Goal: Transaction & Acquisition: Purchase product/service

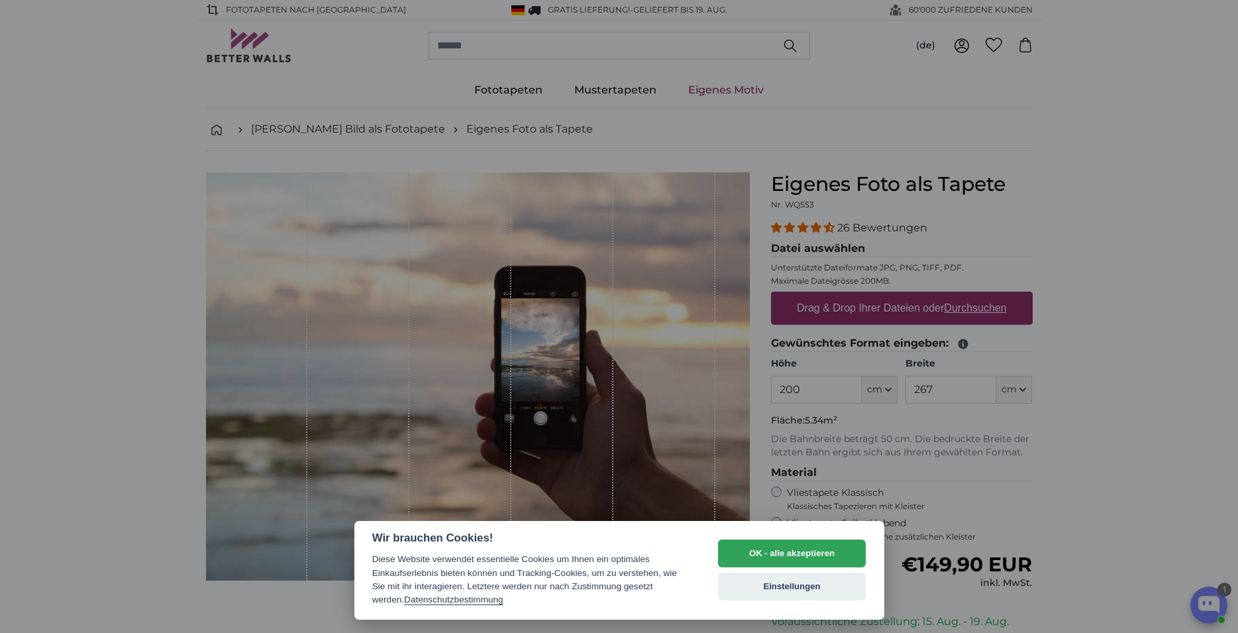
click at [771, 555] on button "OK - alle akzeptieren" at bounding box center [792, 553] width 148 height 28
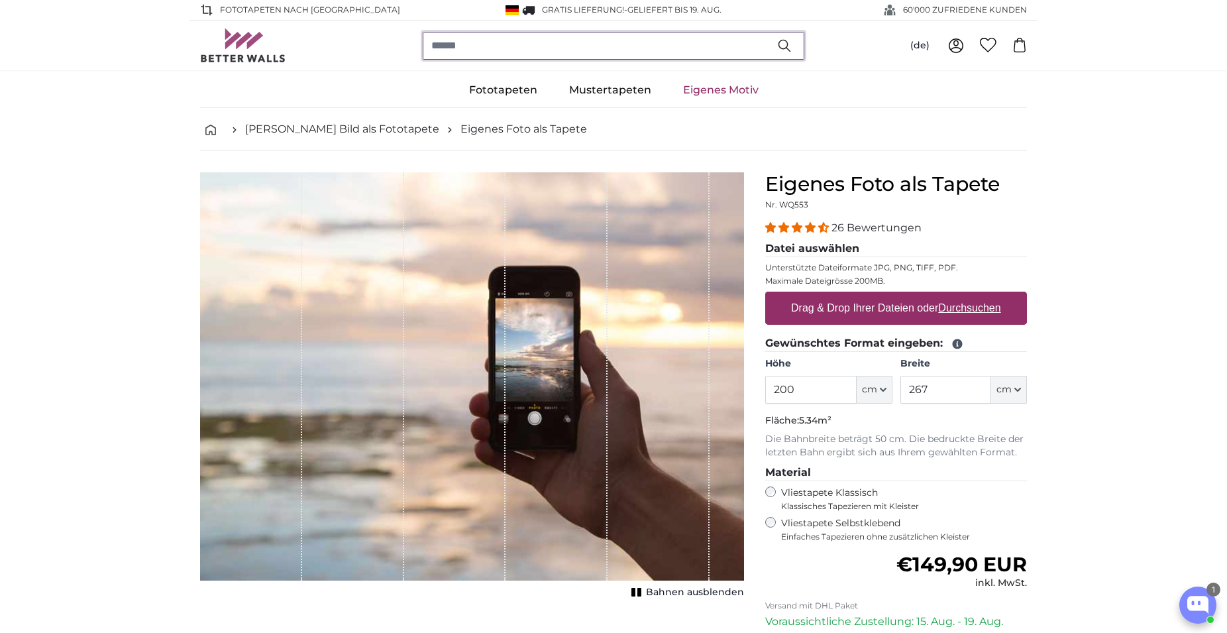
click at [476, 52] on input "search" at bounding box center [614, 46] width 382 height 28
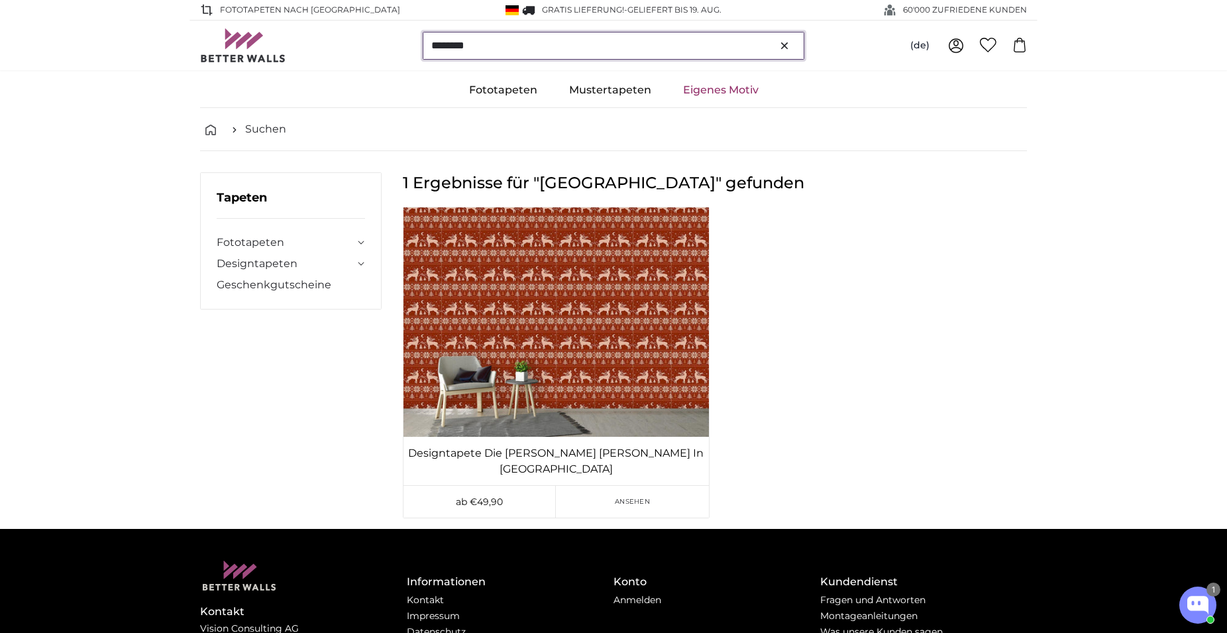
type input "********"
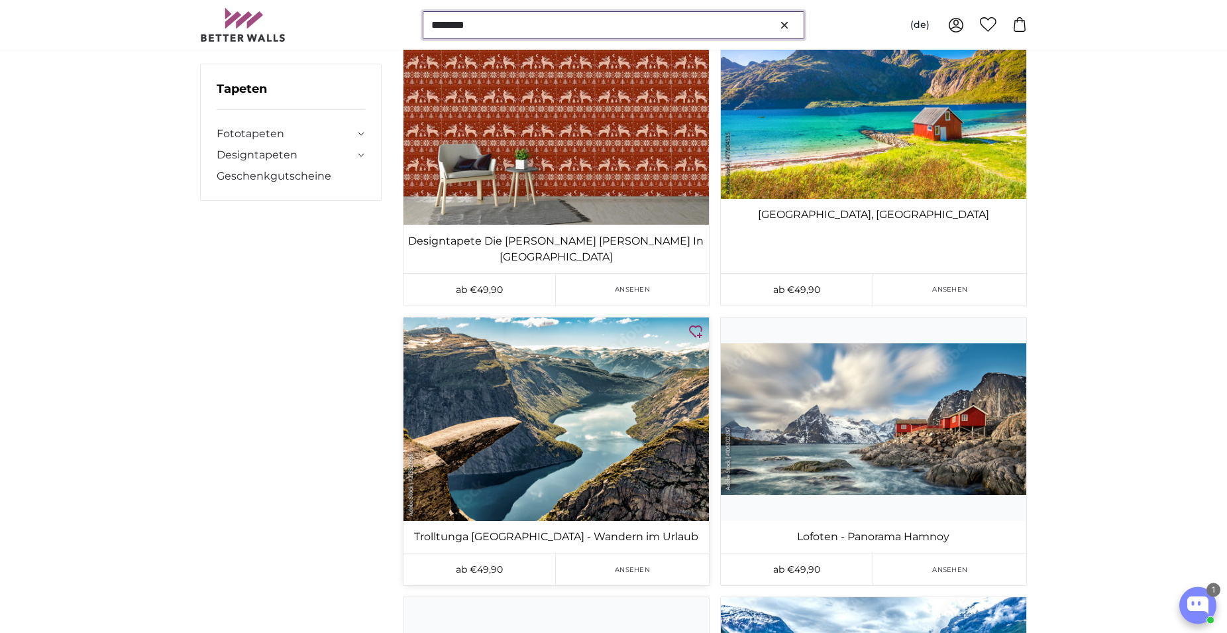
scroll to position [270, 0]
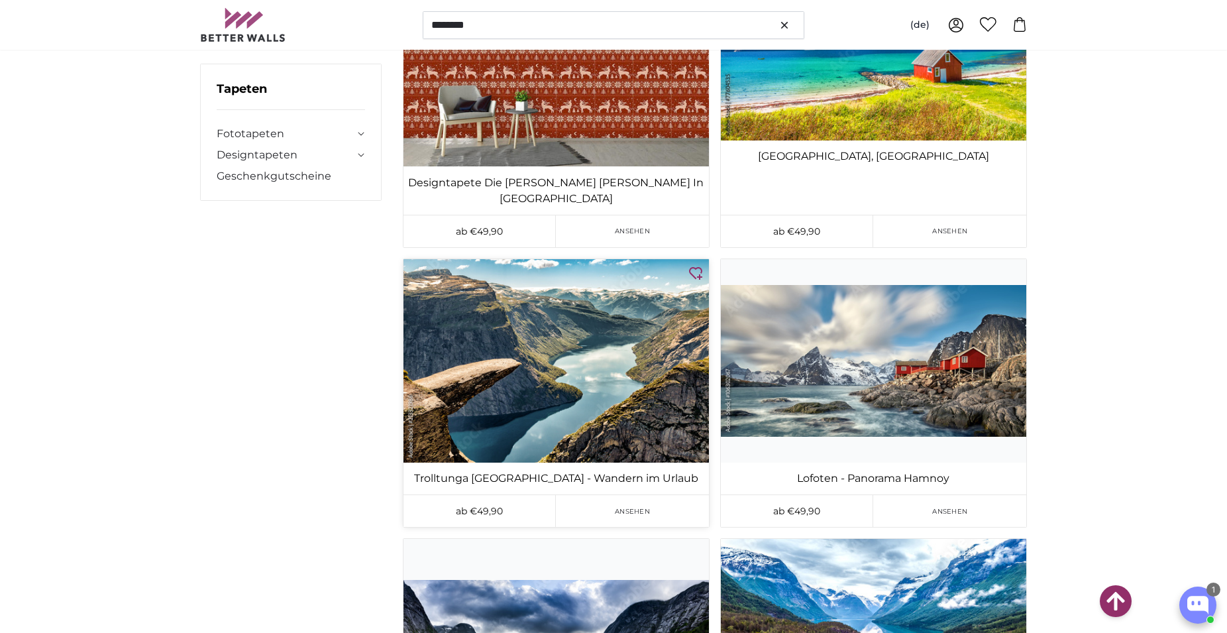
click at [569, 393] on img at bounding box center [555, 360] width 305 height 203
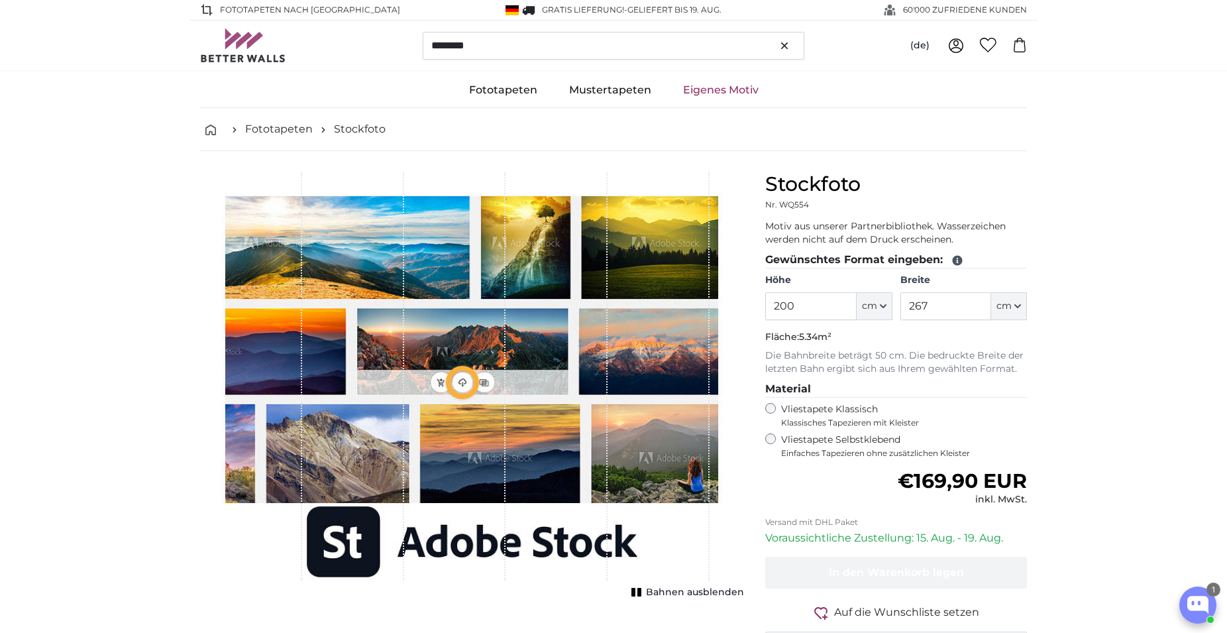
type input "300"
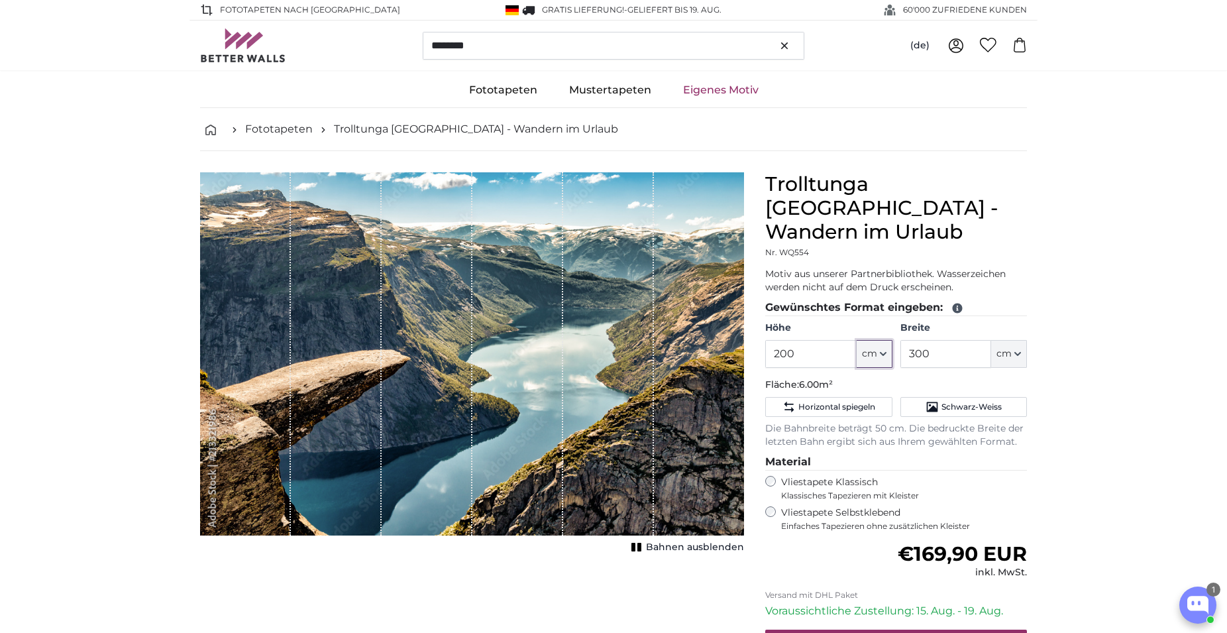
click at [882, 350] on icon "button" at bounding box center [883, 353] width 7 height 7
click at [1018, 350] on icon "button" at bounding box center [1017, 353] width 7 height 7
click at [794, 340] on input "200" at bounding box center [810, 354] width 91 height 28
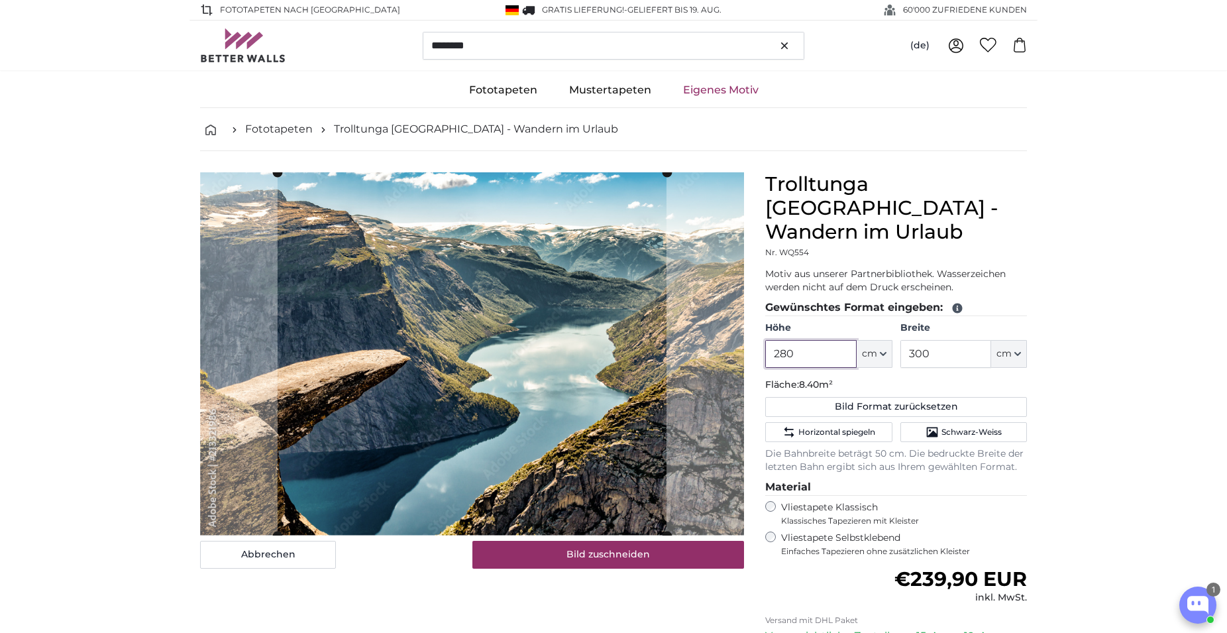
type input "280"
click at [975, 340] on input "300" at bounding box center [945, 354] width 91 height 28
type input "3"
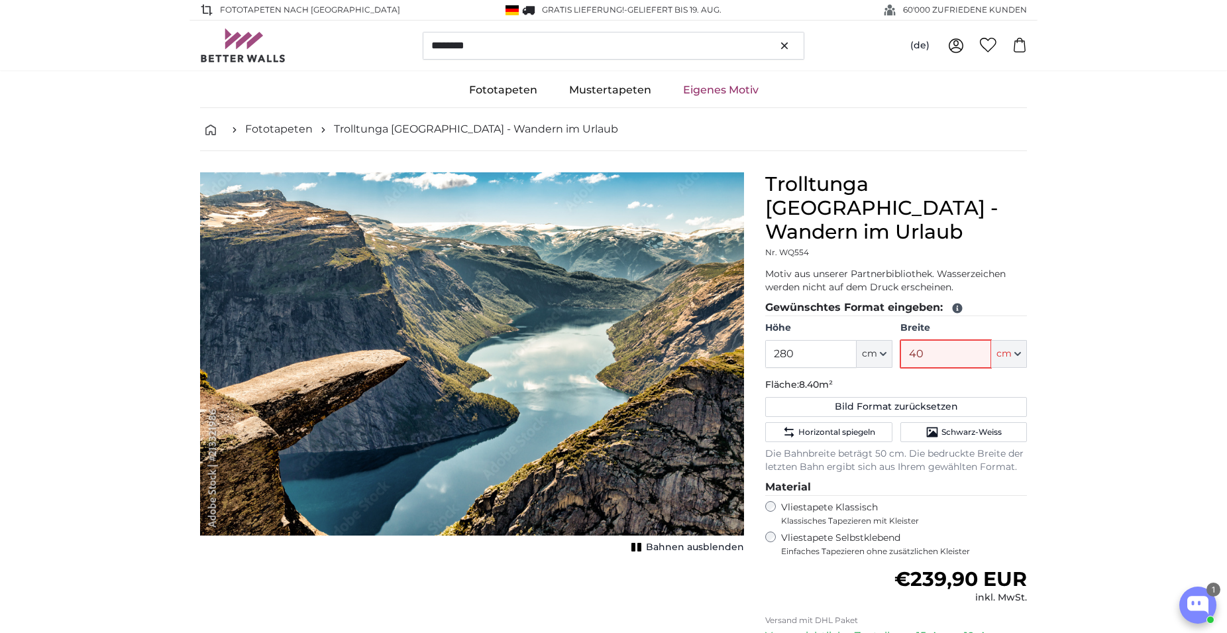
type input "400"
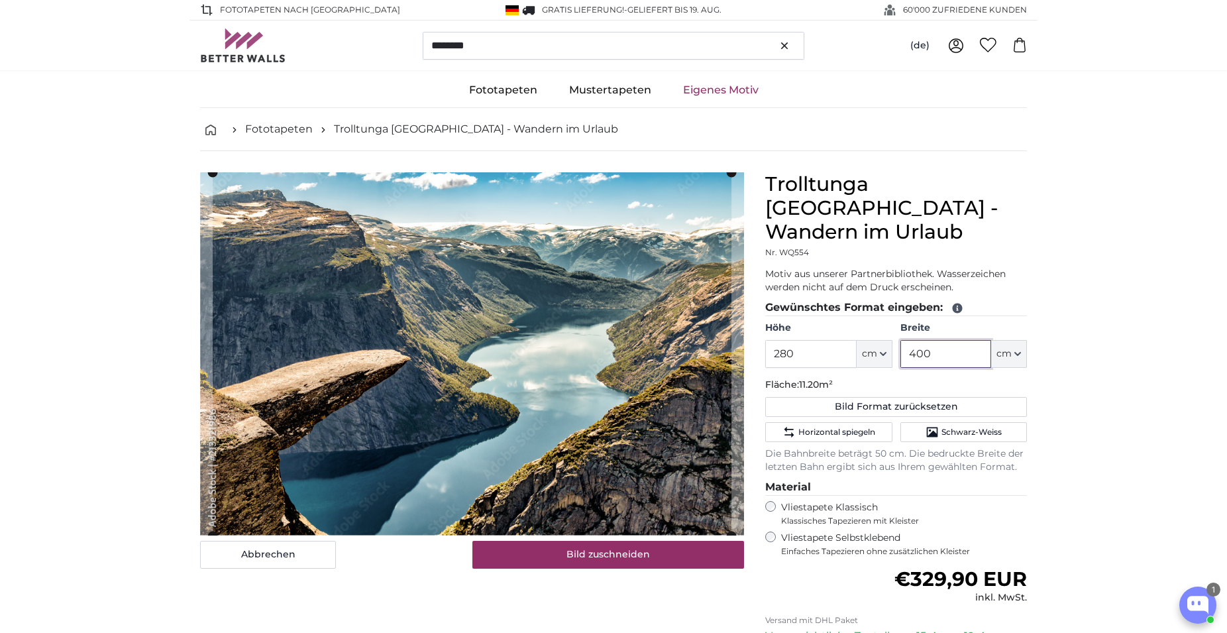
click at [959, 340] on input "400" at bounding box center [945, 354] width 91 height 28
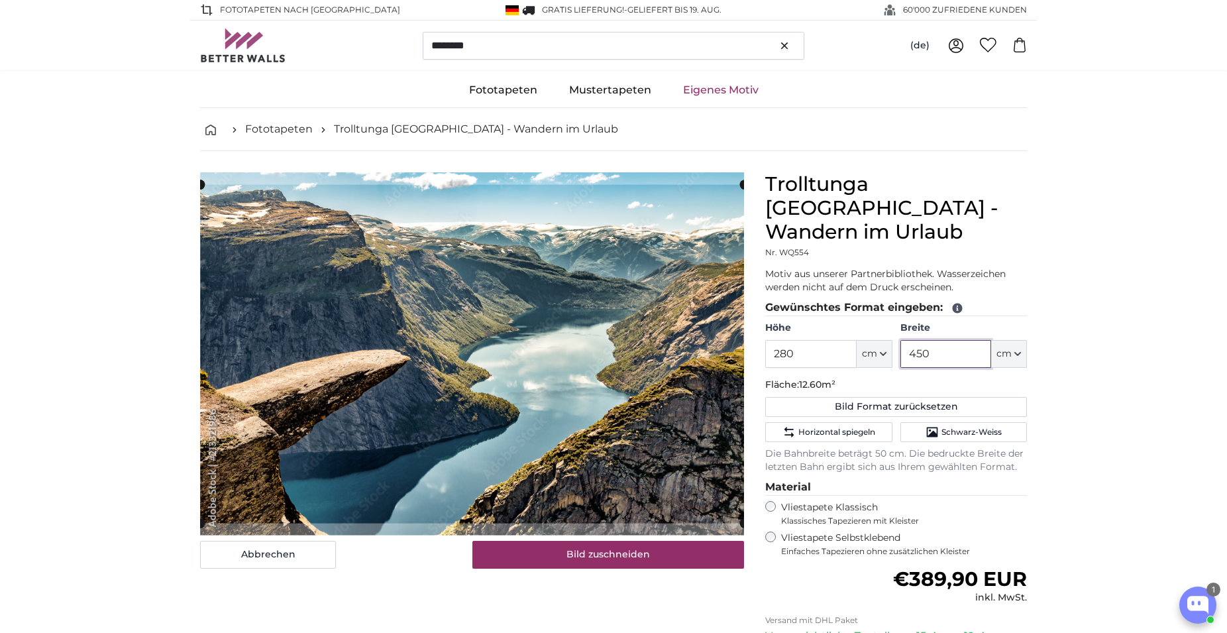
type input "450"
click at [822, 340] on input "280" at bounding box center [810, 354] width 91 height 28
type input "2"
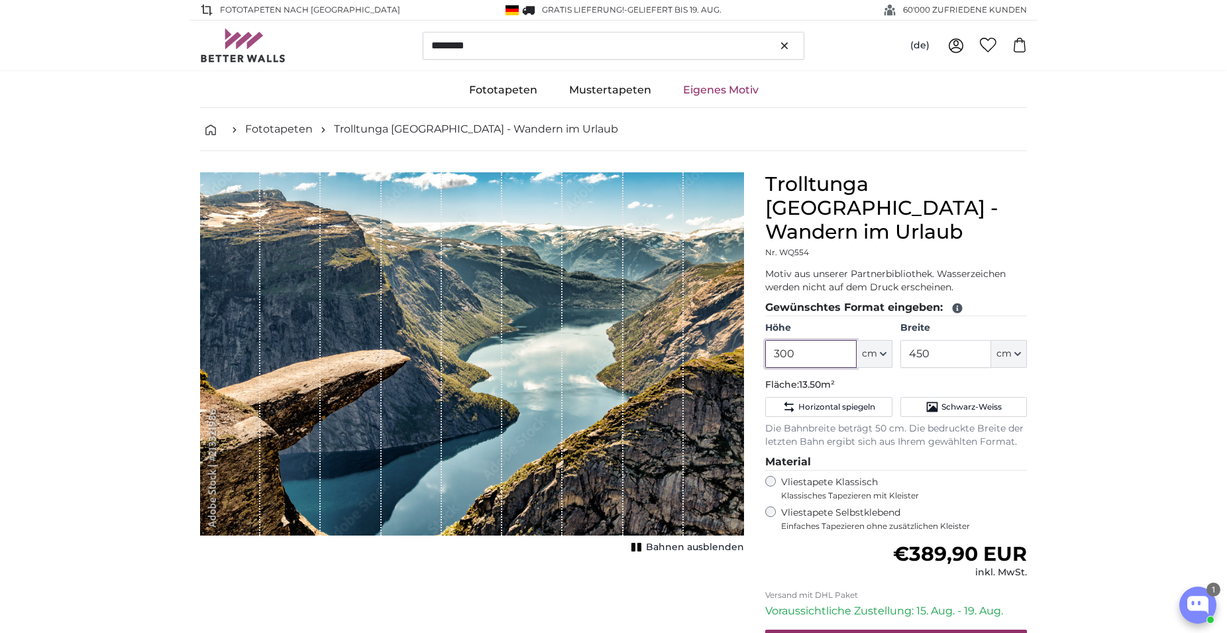
type input "300"
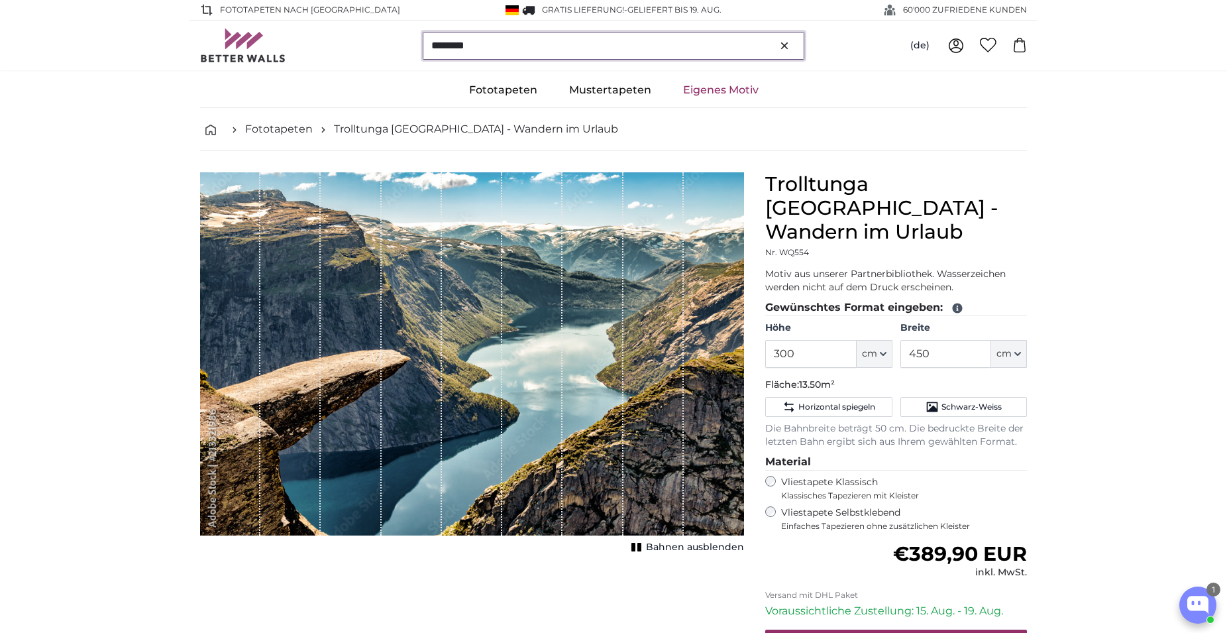
click at [500, 44] on input "********" at bounding box center [614, 46] width 382 height 28
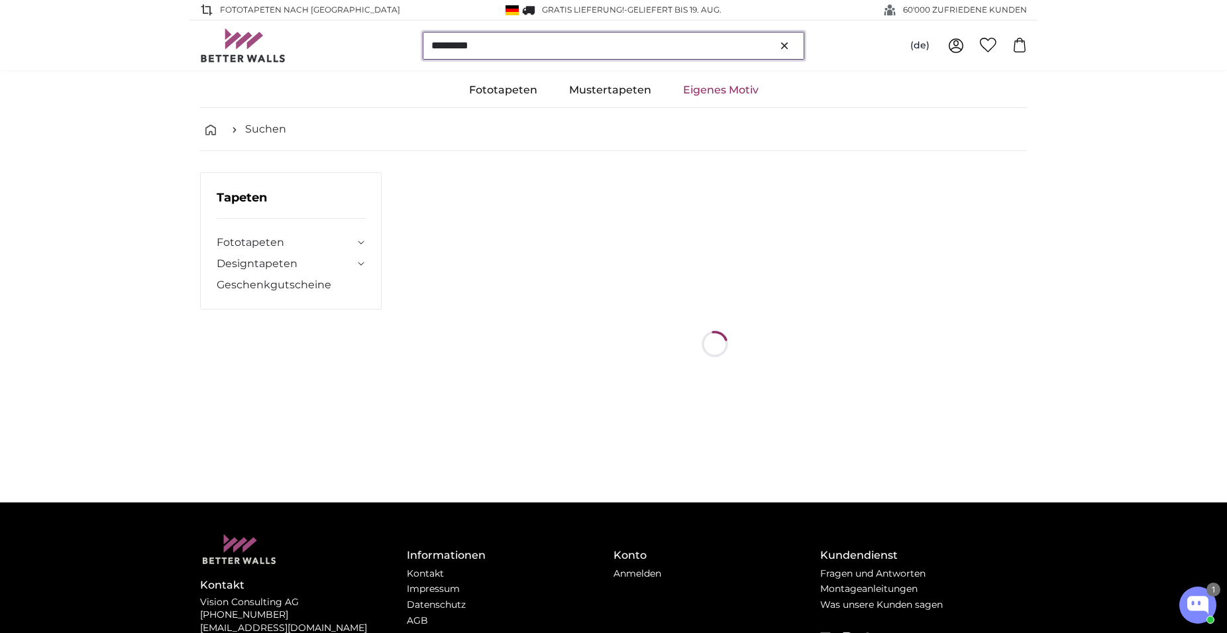
scroll to position [242, 0]
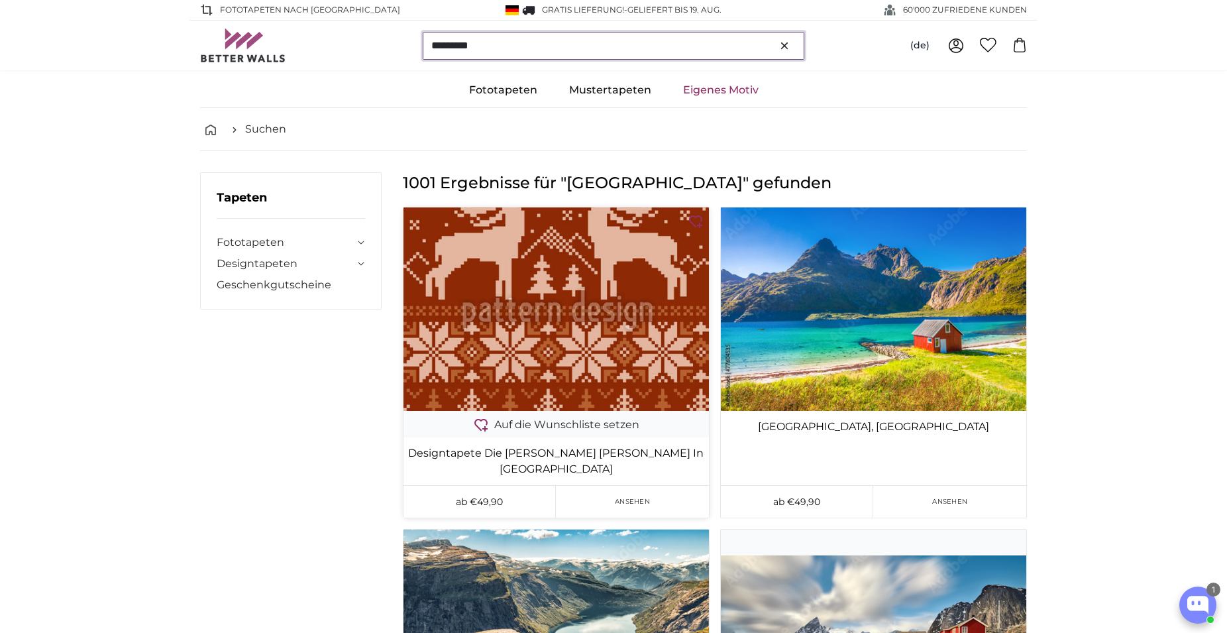
type input "********"
click at [645, 337] on img at bounding box center [555, 308] width 305 height 203
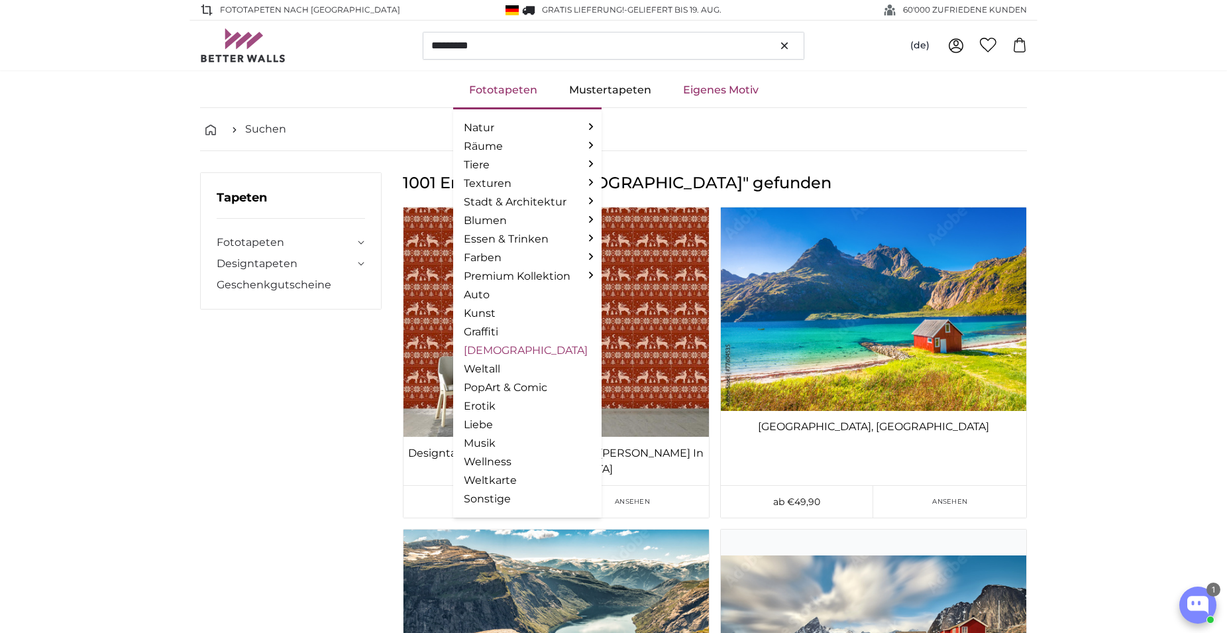
click at [486, 352] on link "[DEMOGRAPHIC_DATA]" at bounding box center [527, 351] width 127 height 16
